Goal: Transaction & Acquisition: Purchase product/service

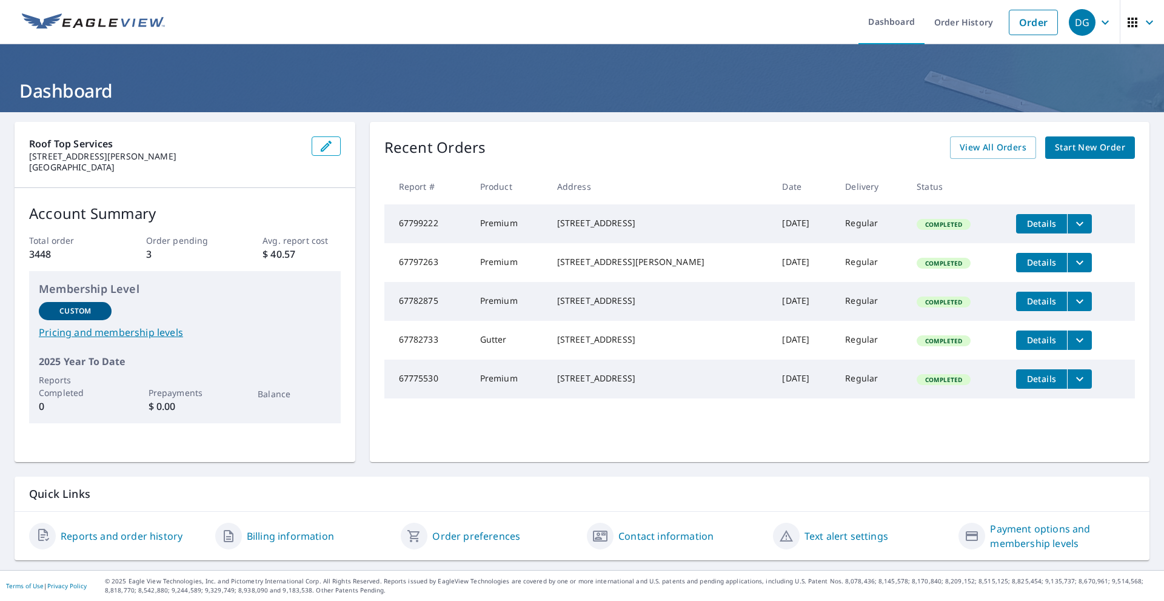
click at [1055, 153] on span "Start New Order" at bounding box center [1090, 147] width 70 height 15
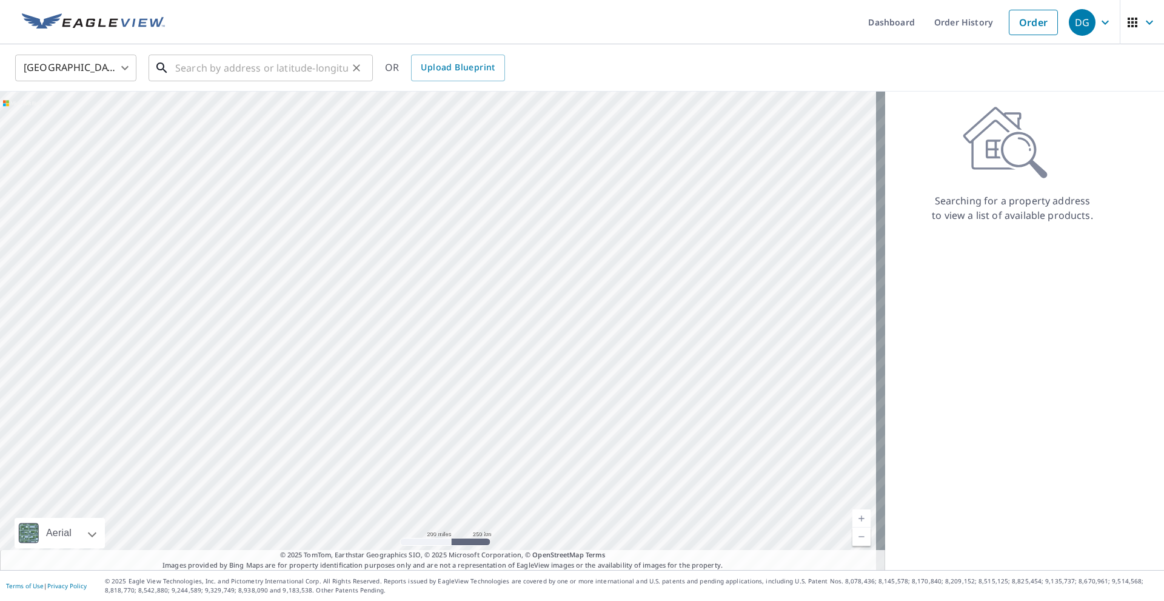
click at [193, 66] on input "text" at bounding box center [261, 68] width 173 height 34
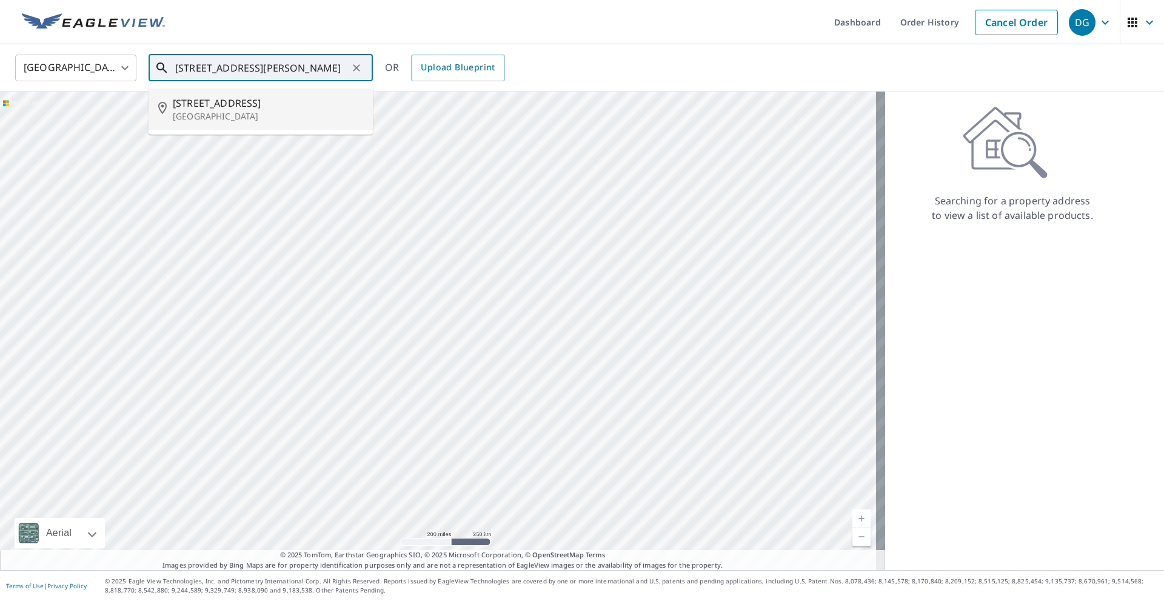
click at [199, 112] on p "[GEOGRAPHIC_DATA]" at bounding box center [268, 116] width 190 height 12
type input "[STREET_ADDRESS][PERSON_NAME]"
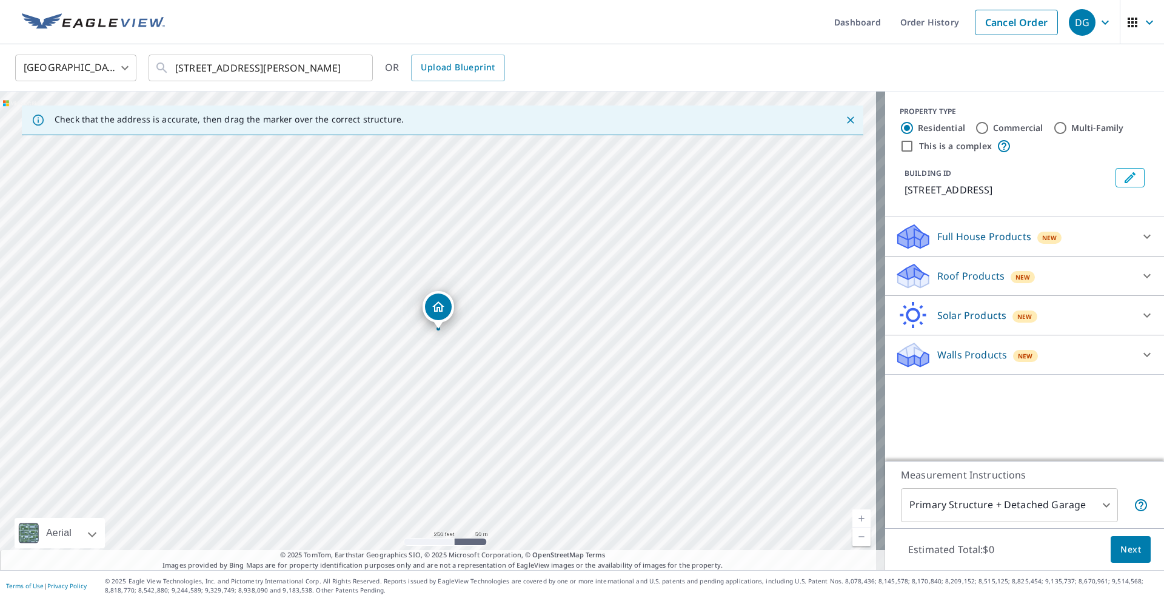
click at [937, 272] on p "Roof Products" at bounding box center [970, 276] width 67 height 15
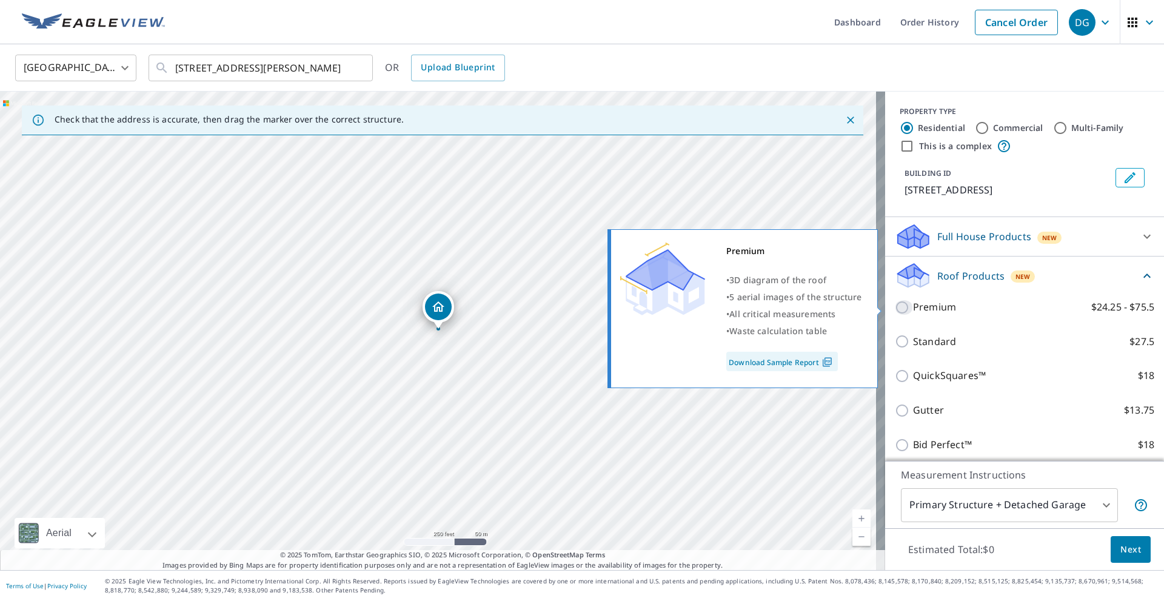
click at [895, 309] on input "Premium $24.25 - $75.5" at bounding box center [904, 307] width 18 height 15
checkbox input "true"
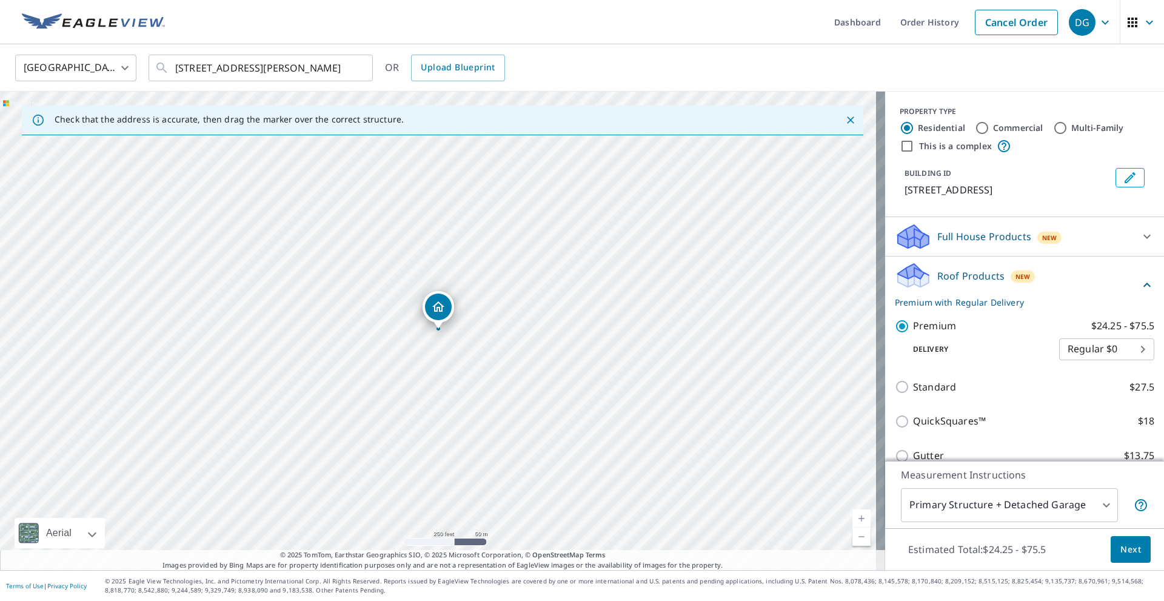
click at [1120, 546] on span "Next" at bounding box center [1130, 549] width 21 height 15
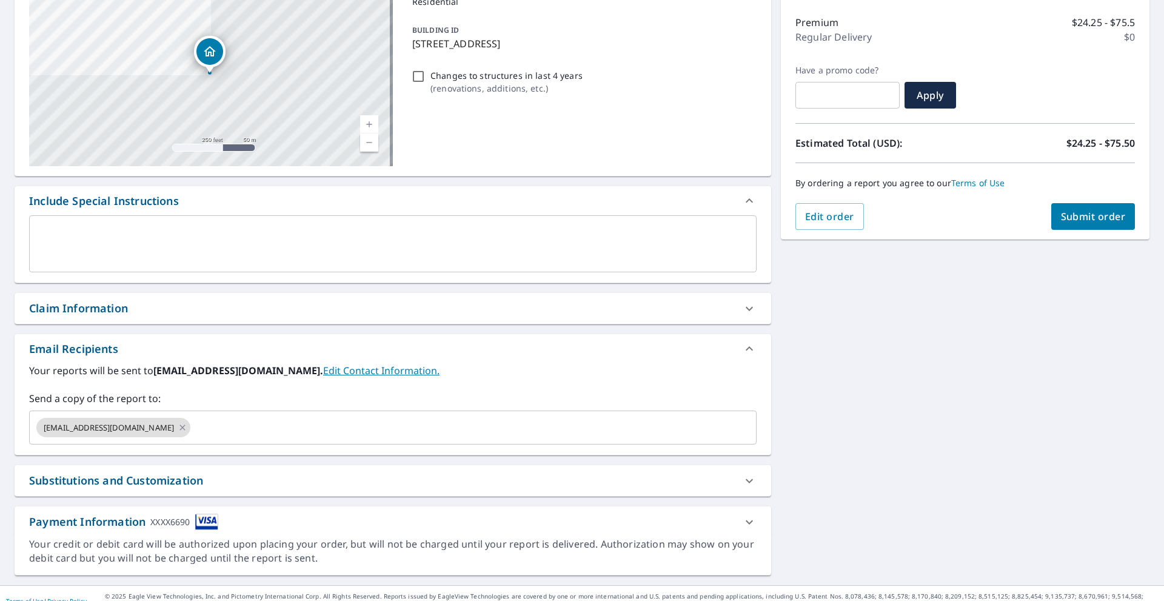
scroll to position [162, 0]
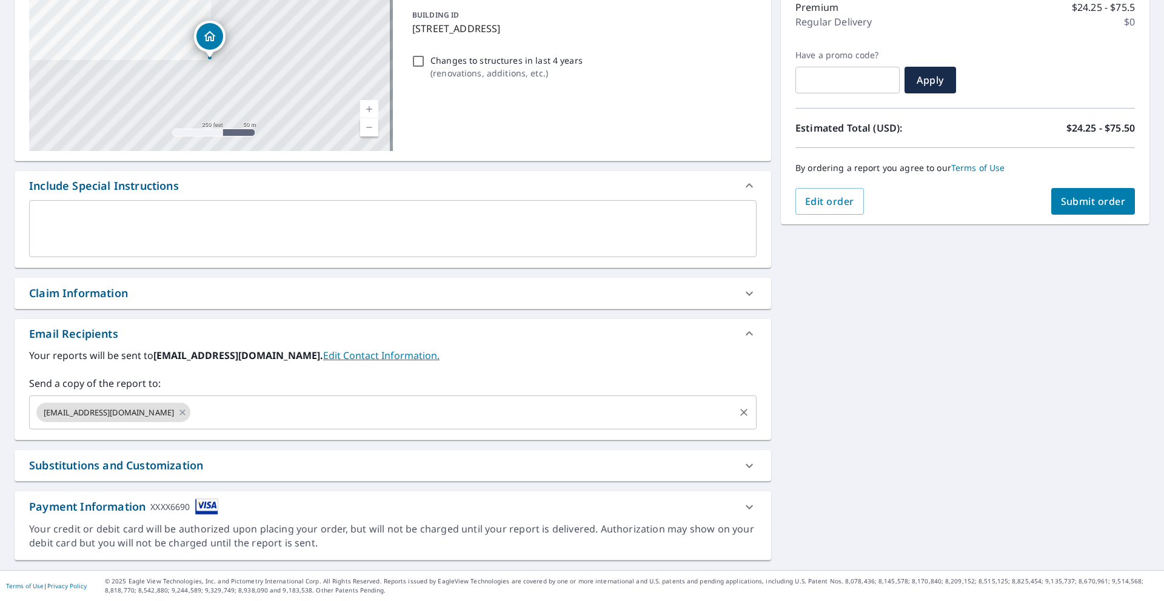
click at [238, 412] on input "text" at bounding box center [462, 412] width 541 height 23
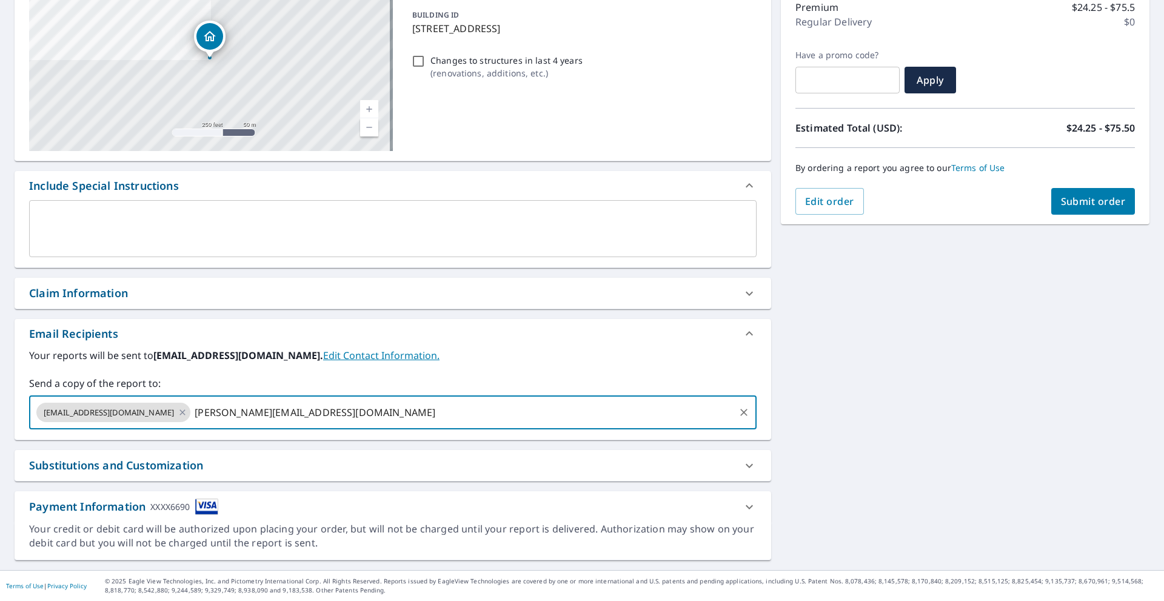
type input "[PERSON_NAME][EMAIL_ADDRESS][DOMAIN_NAME]"
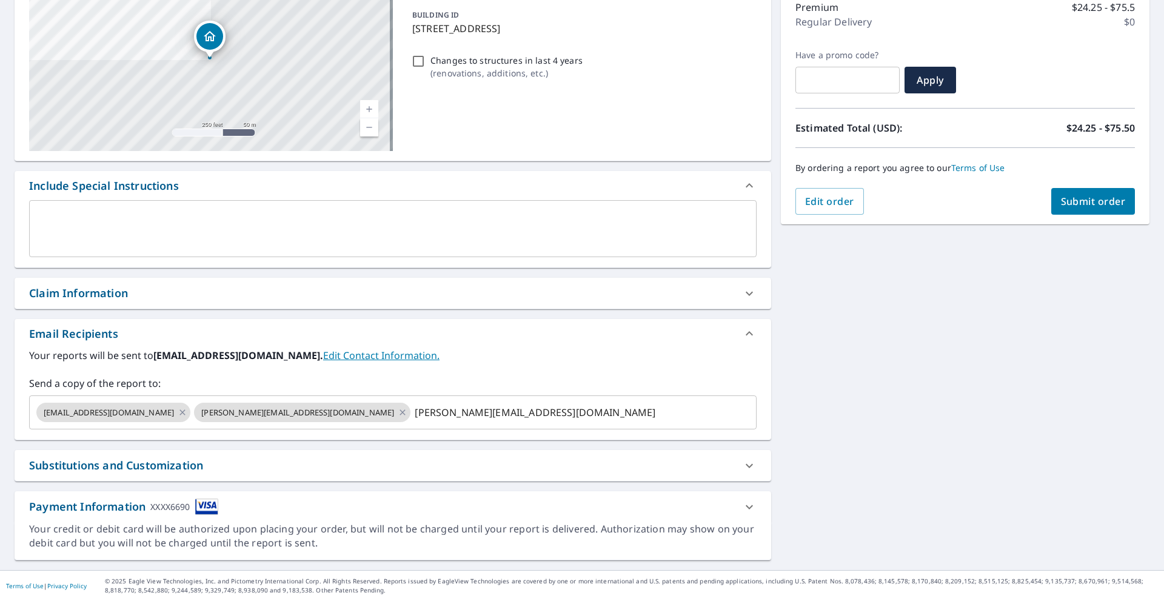
checkbox input "true"
